Goal: Information Seeking & Learning: Learn about a topic

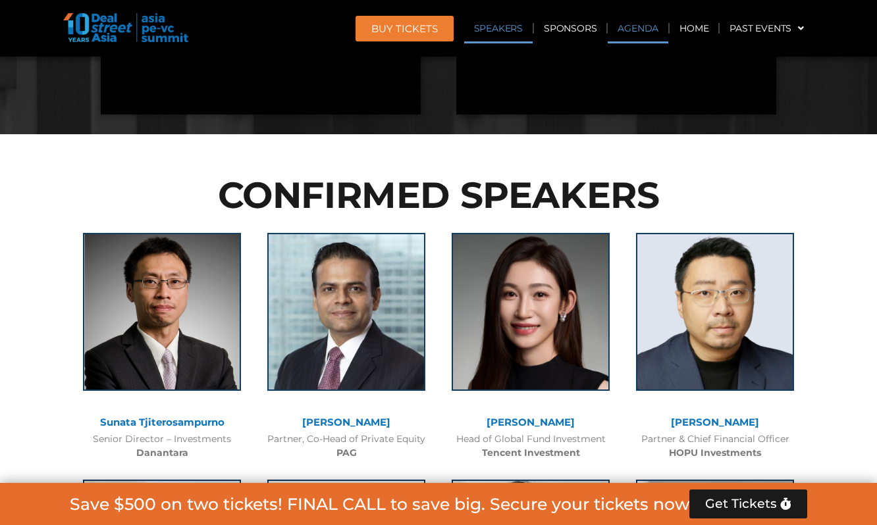
click at [627, 22] on link "Agenda" at bounding box center [638, 28] width 61 height 30
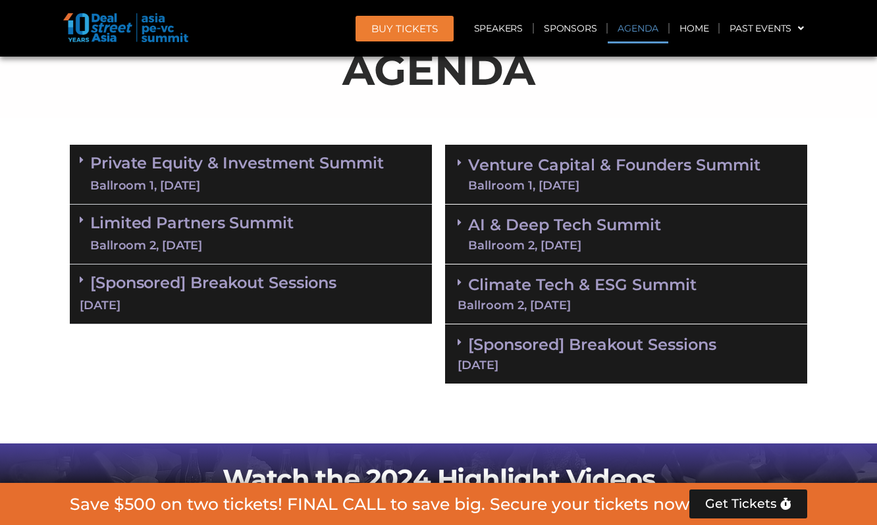
scroll to position [700, 0]
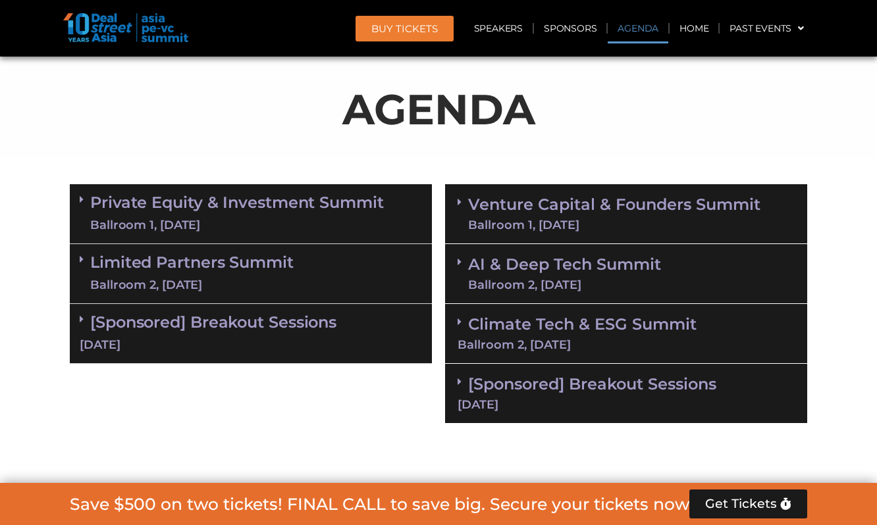
click at [315, 319] on link "[Sponsored] Breakout Sessions [DATE]" at bounding box center [251, 333] width 342 height 41
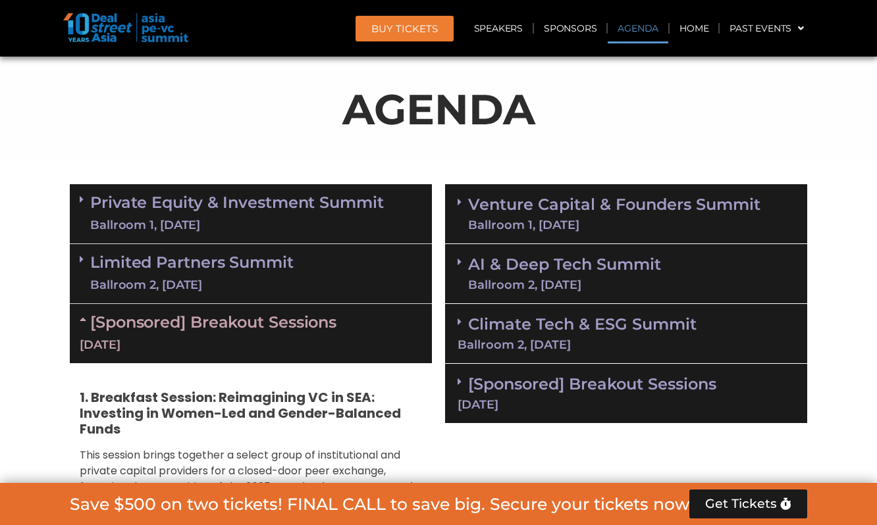
click at [319, 288] on div "Limited Partners [GEOGRAPHIC_DATA] 2, [DATE]" at bounding box center [251, 274] width 362 height 60
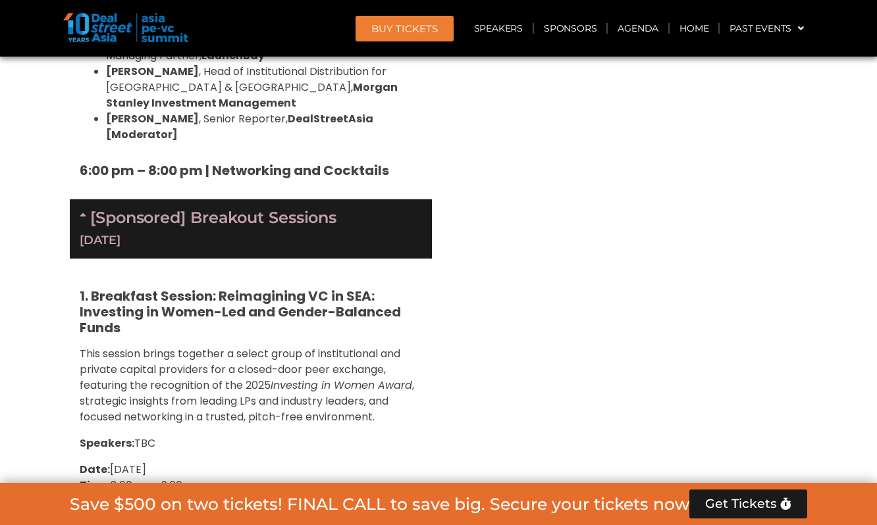
scroll to position [2012, 0]
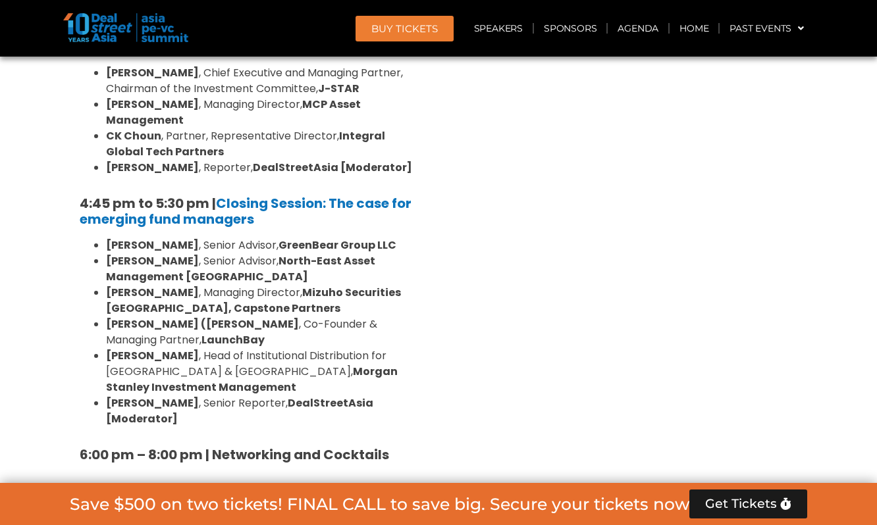
click at [331, 253] on b "North-East Asset Management [GEOGRAPHIC_DATA]" at bounding box center [240, 268] width 269 height 31
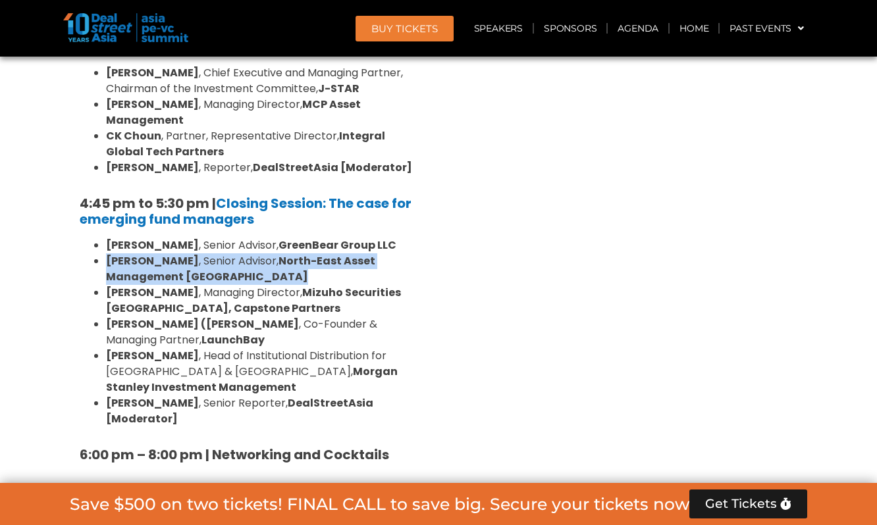
click at [331, 253] on b "North-East Asset Management [GEOGRAPHIC_DATA]" at bounding box center [240, 268] width 269 height 31
click at [357, 253] on li "[PERSON_NAME] , Senior Advisor, North-East Asset Management [GEOGRAPHIC_DATA]" at bounding box center [264, 269] width 316 height 32
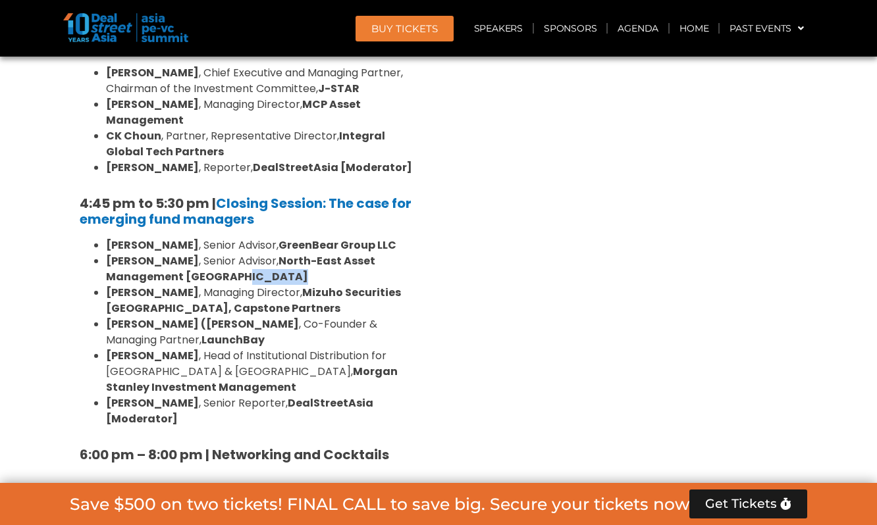
click at [357, 253] on li "[PERSON_NAME] , Senior Advisor, North-East Asset Management [GEOGRAPHIC_DATA]" at bounding box center [264, 269] width 316 height 32
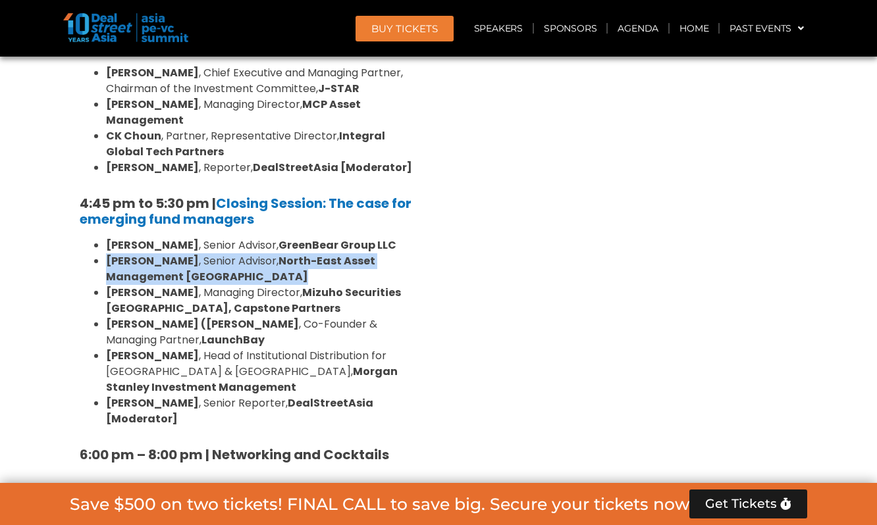
click at [357, 253] on li "[PERSON_NAME] , Senior Advisor, North-East Asset Management [GEOGRAPHIC_DATA]" at bounding box center [264, 269] width 316 height 32
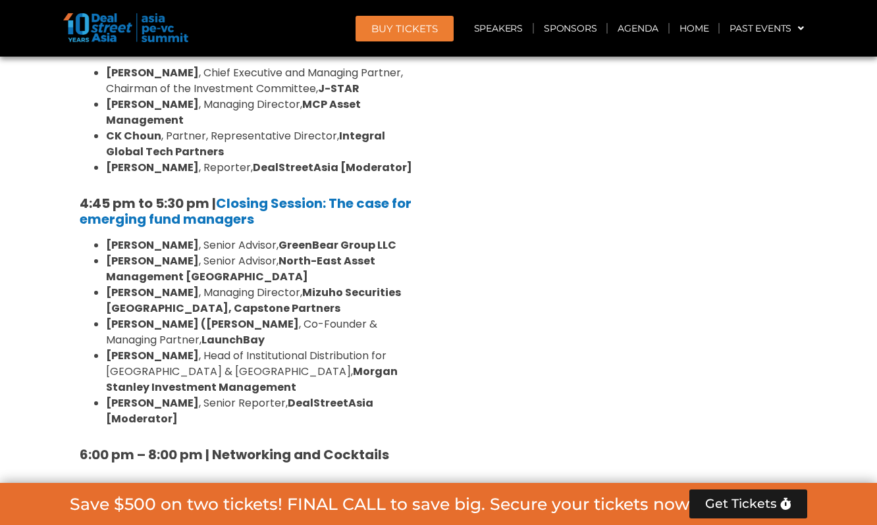
click at [351, 317] on li "[PERSON_NAME] (Paddy) Sinha , Co-Founder & Managing Partner, LaunchBay" at bounding box center [264, 333] width 316 height 32
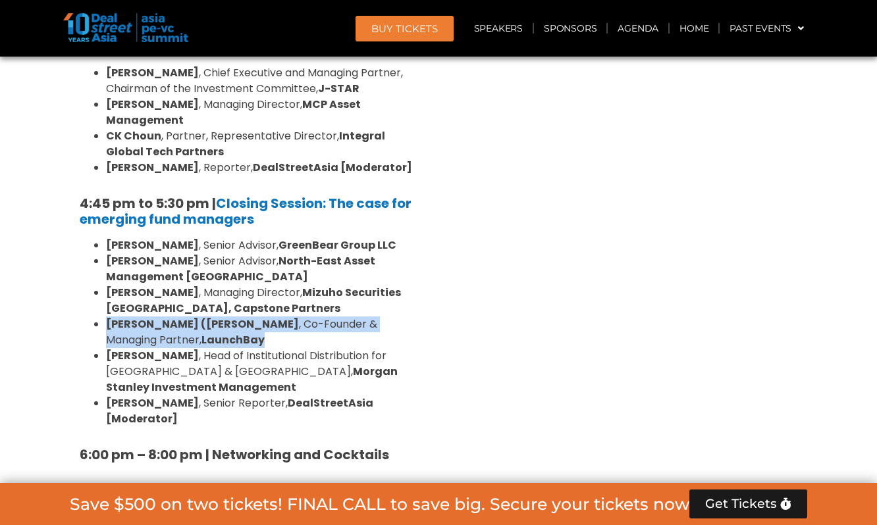
click at [351, 317] on li "[PERSON_NAME] (Paddy) Sinha , Co-Founder & Managing Partner, LaunchBay" at bounding box center [264, 333] width 316 height 32
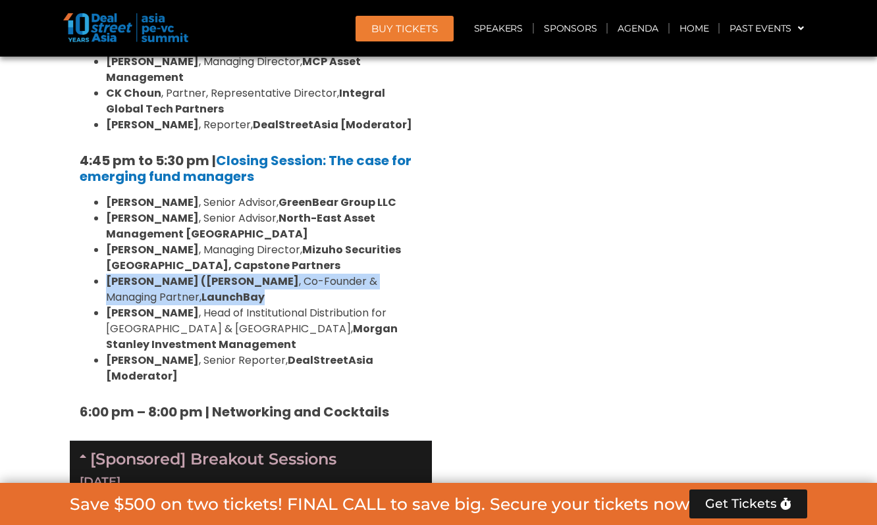
scroll to position [2054, 0]
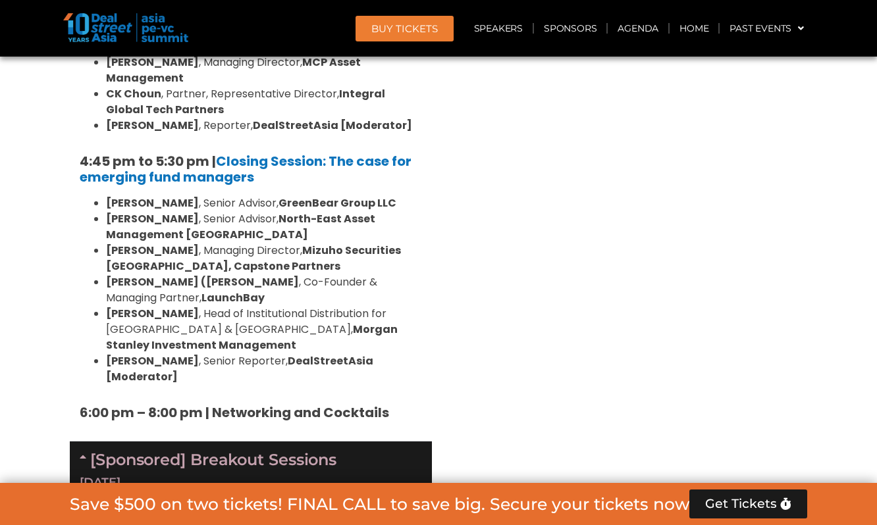
click at [351, 306] on li "[PERSON_NAME] , Head of Institutional Distribution for [GEOGRAPHIC_DATA] & [GEO…" at bounding box center [264, 329] width 316 height 47
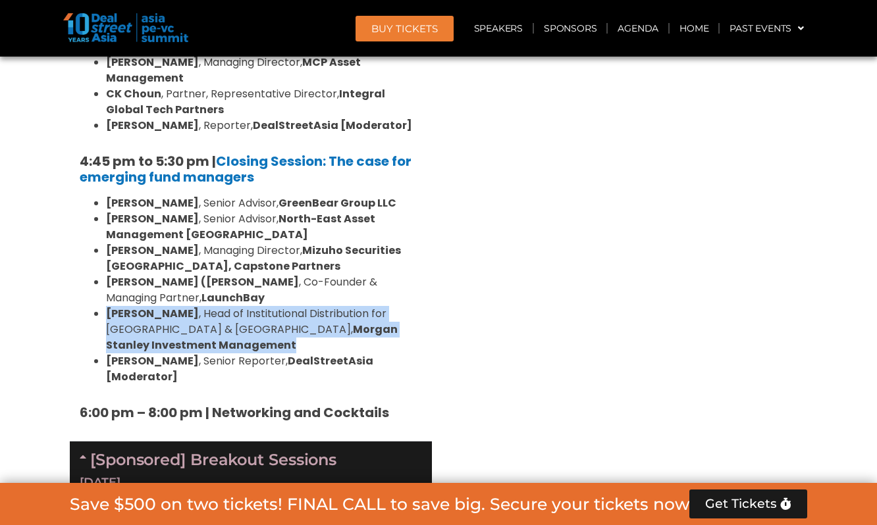
click at [351, 306] on li "[PERSON_NAME] , Head of Institutional Distribution for [GEOGRAPHIC_DATA] & [GEO…" at bounding box center [264, 329] width 316 height 47
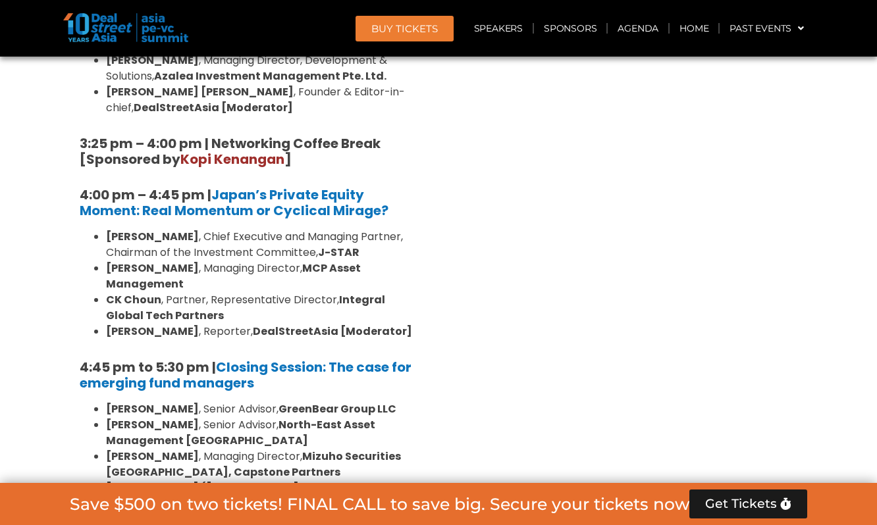
scroll to position [1950, 0]
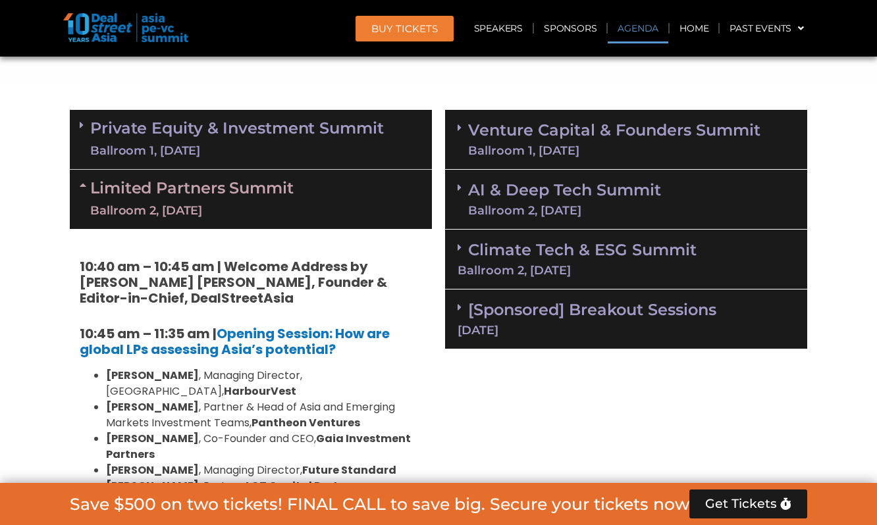
click at [307, 153] on div "Ballroom 1, [DATE]" at bounding box center [237, 151] width 294 height 16
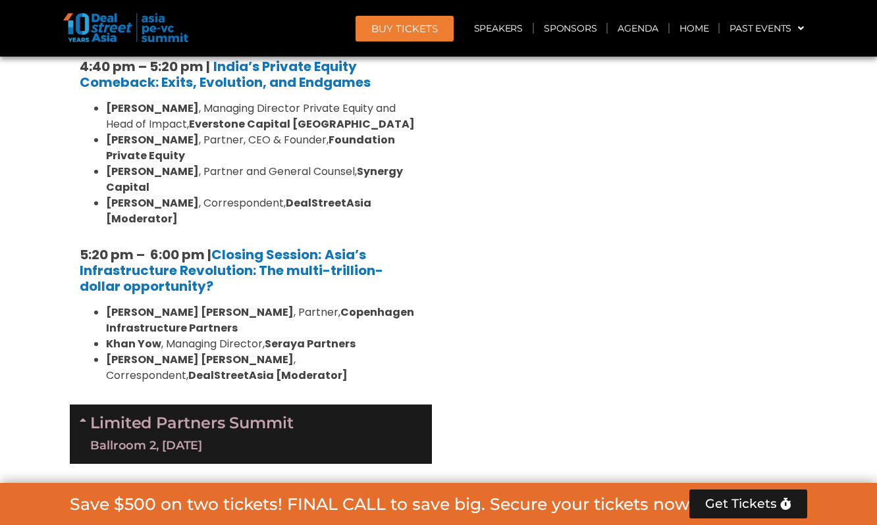
scroll to position [2523, 0]
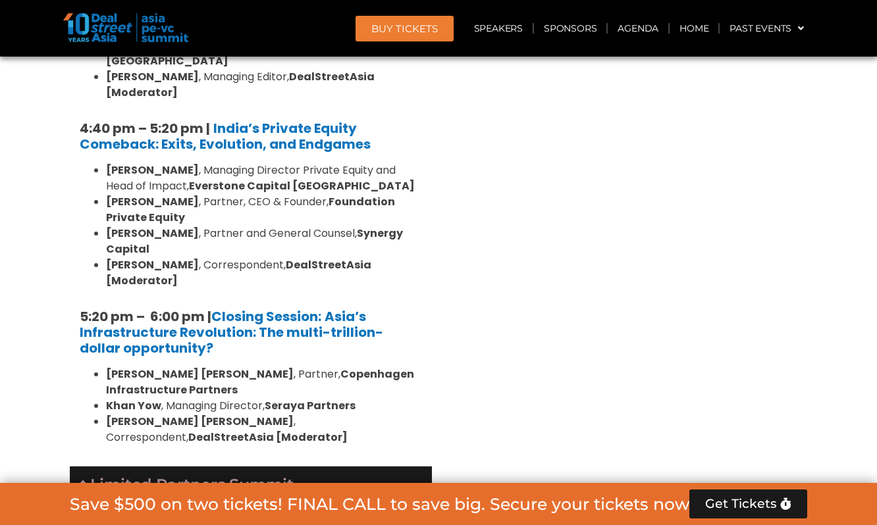
click at [301, 398] on strong "Seraya Partners" at bounding box center [310, 405] width 91 height 15
